Goal: Information Seeking & Learning: Understand process/instructions

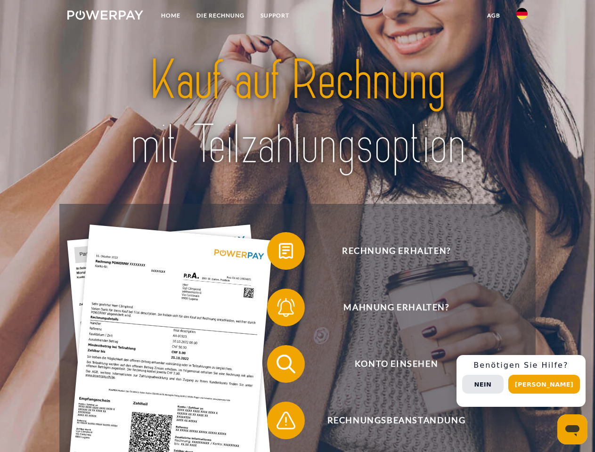
click at [105, 16] on img at bounding box center [105, 14] width 76 height 9
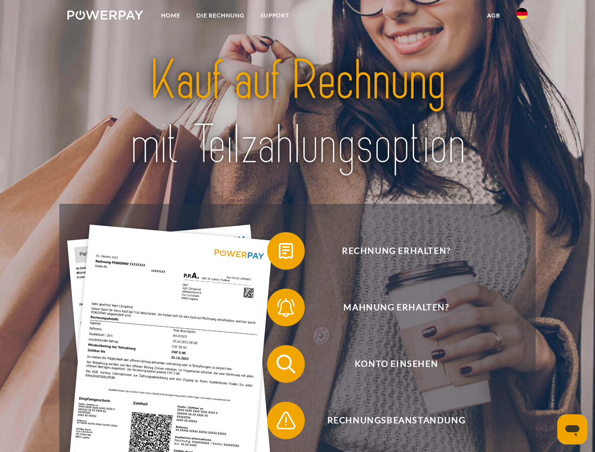
click at [522, 16] on img at bounding box center [521, 13] width 11 height 11
click at [493, 16] on link "agb" at bounding box center [493, 15] width 29 height 17
click at [279, 253] on span at bounding box center [271, 250] width 47 height 47
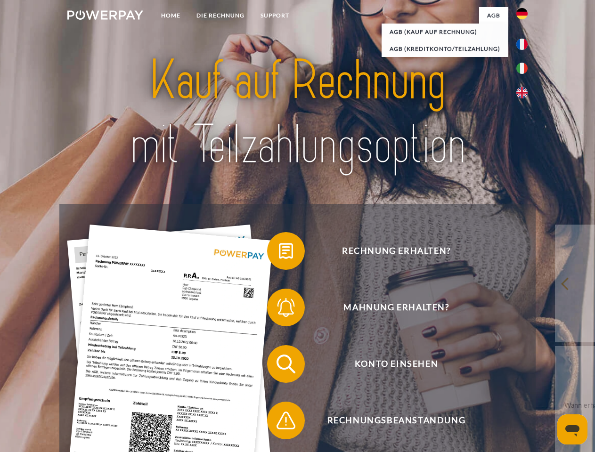
click at [279, 309] on span at bounding box center [271, 307] width 47 height 47
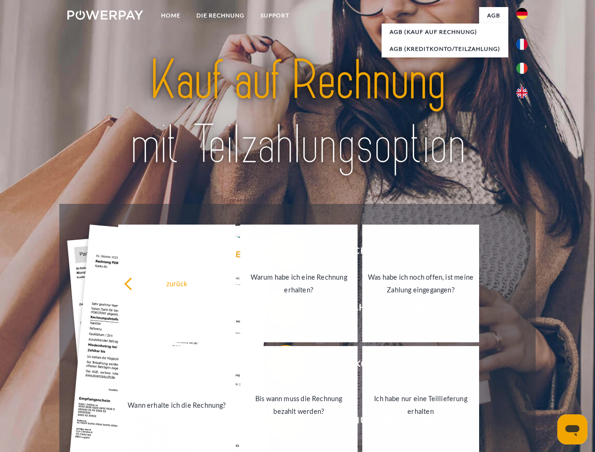
click at [279, 366] on link "Bis wann muss die Rechnung bezahlt werden?" at bounding box center [298, 405] width 117 height 118
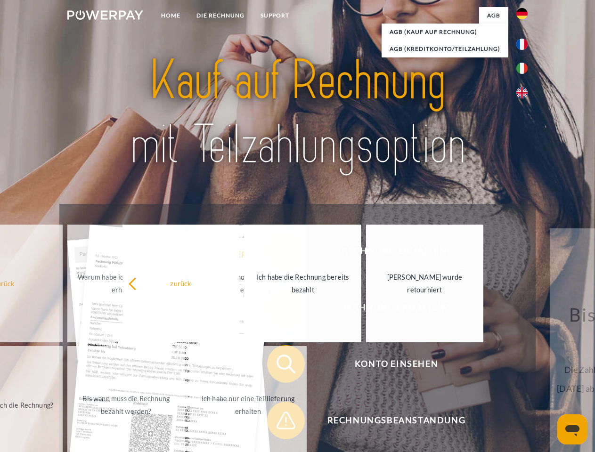
click at [279, 422] on span at bounding box center [271, 420] width 47 height 47
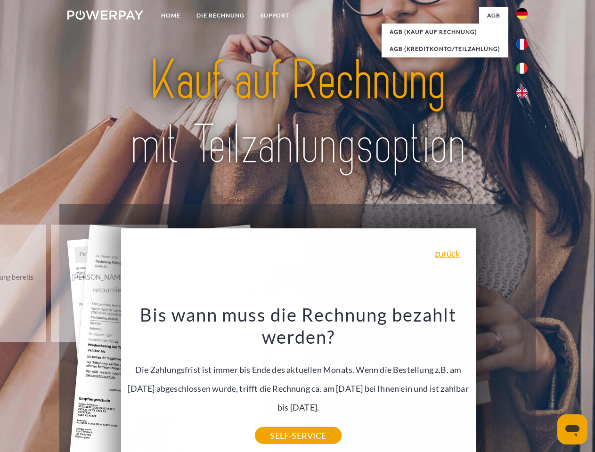
click at [524, 381] on div "Rechnung erhalten? Mahnung erhalten? Konto einsehen" at bounding box center [297, 392] width 476 height 377
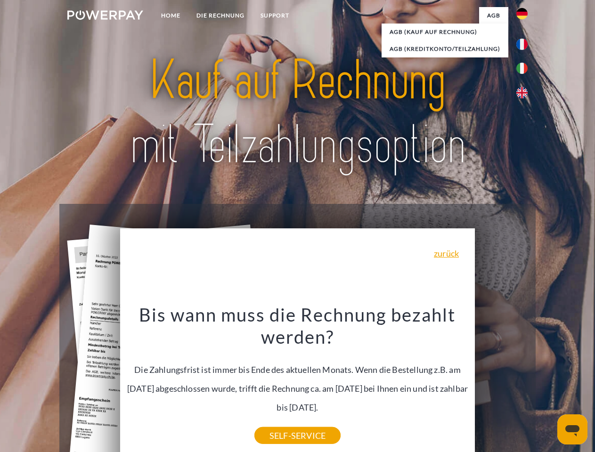
click at [501, 383] on span "Konto einsehen" at bounding box center [396, 364] width 231 height 38
click at [547, 384] on header "Home DIE RECHNUNG SUPPORT" at bounding box center [297, 325] width 595 height 650
